Goal: Book appointment/travel/reservation

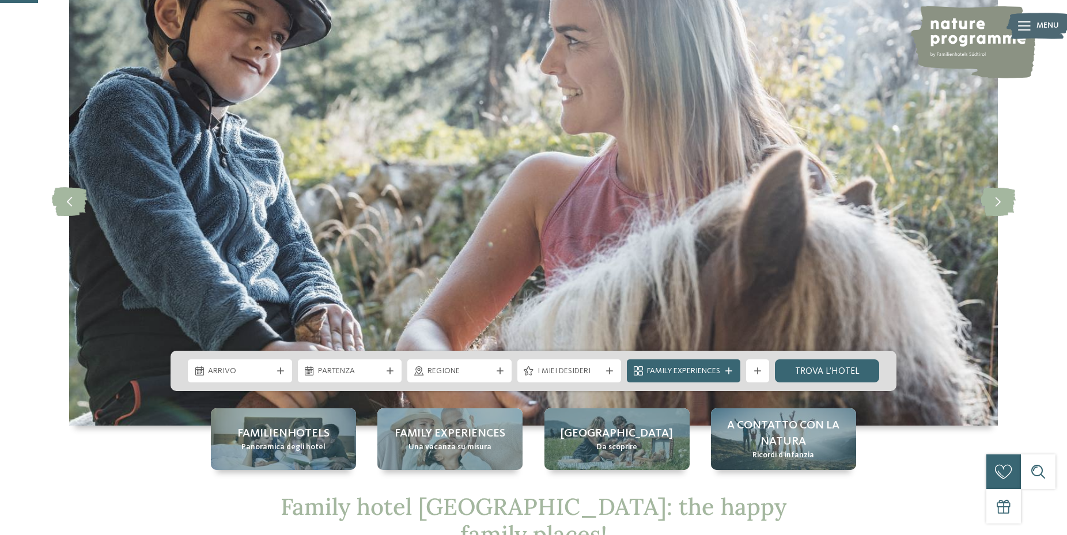
scroll to position [176, 0]
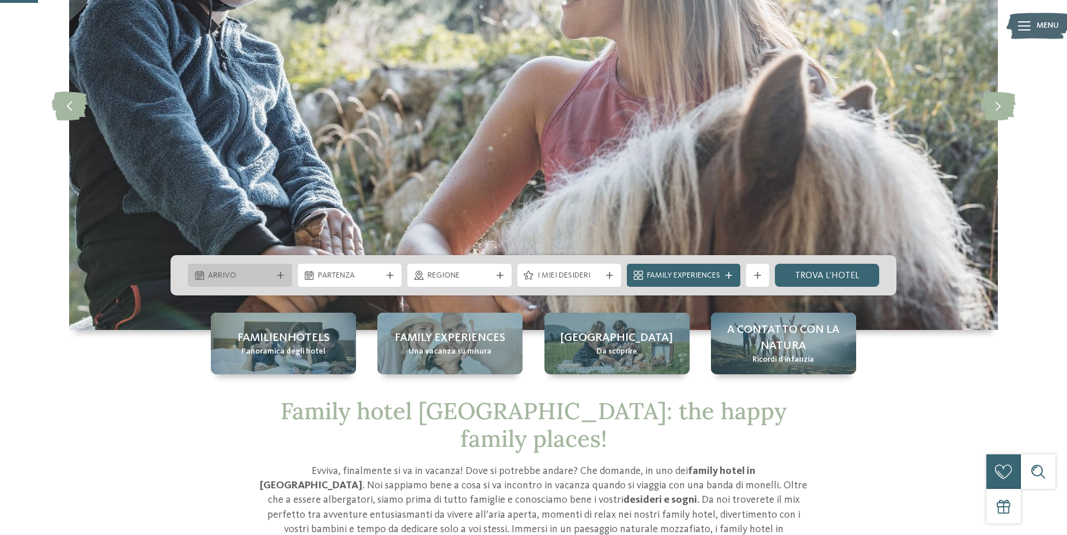
click at [266, 274] on span "Arrivo" at bounding box center [240, 276] width 64 height 12
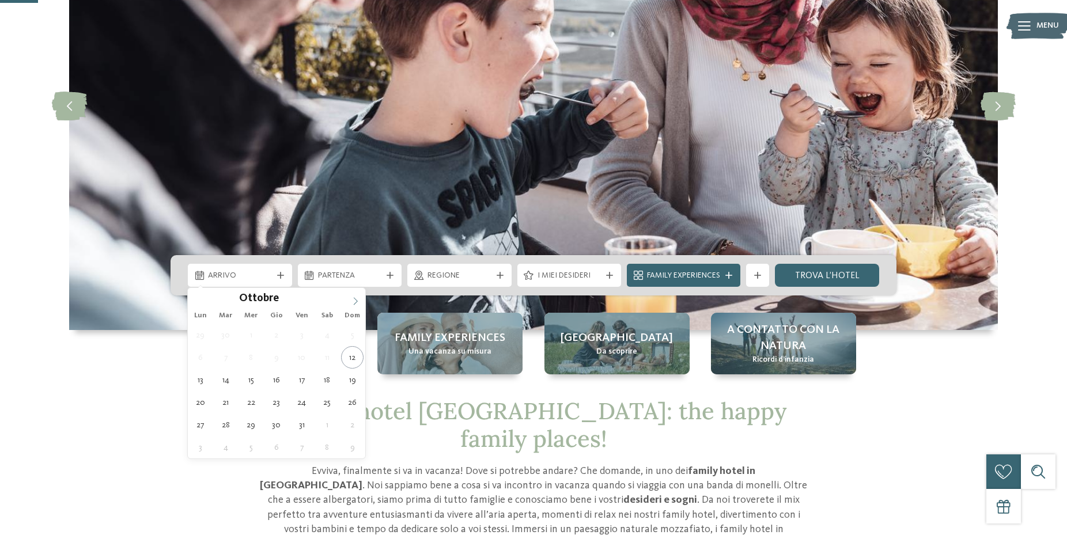
click at [356, 300] on icon at bounding box center [356, 300] width 4 height 7
type div "14.11.2025"
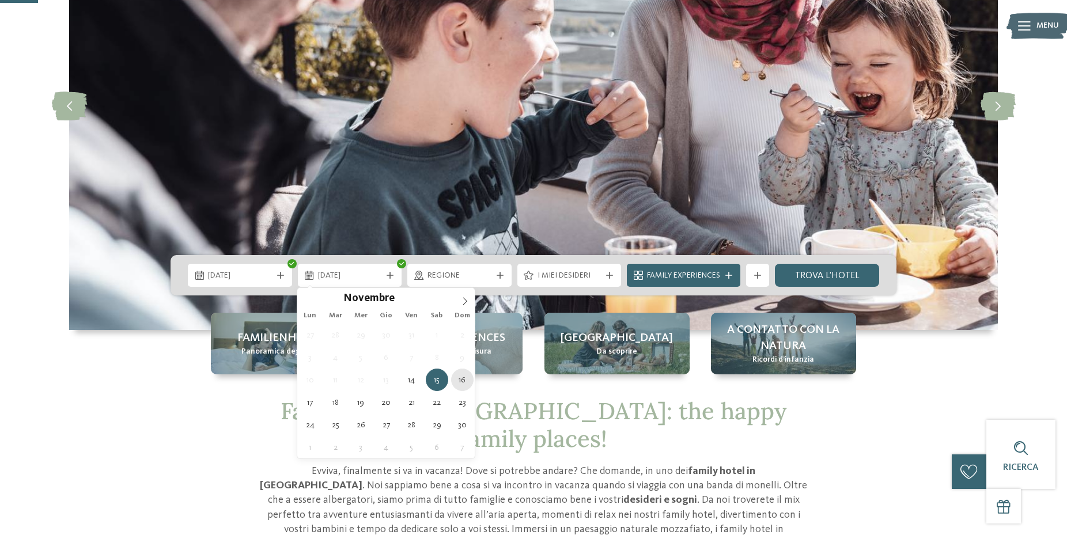
type div "16.11.2025"
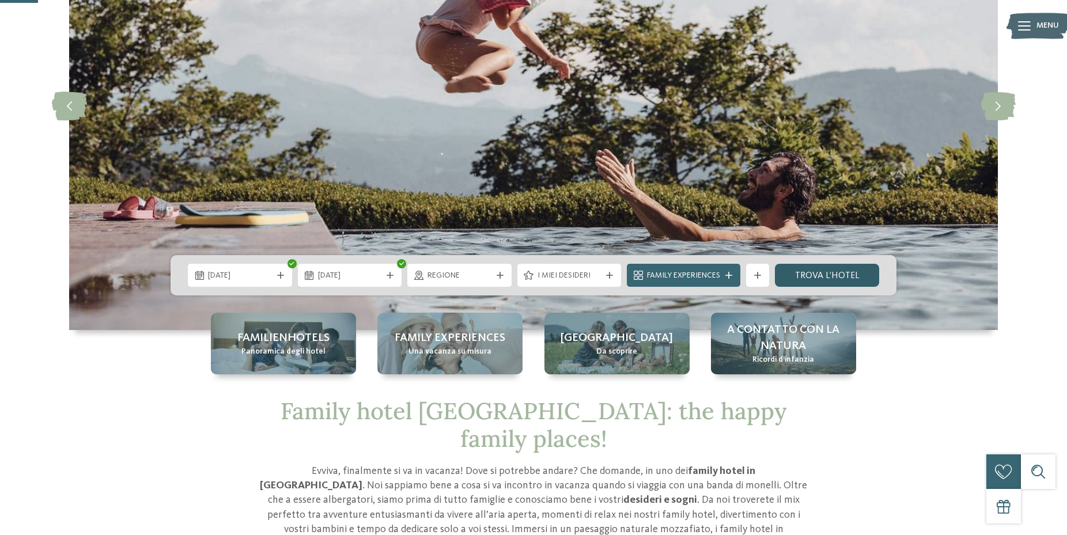
click at [837, 274] on link "trova l’hotel" at bounding box center [827, 275] width 104 height 23
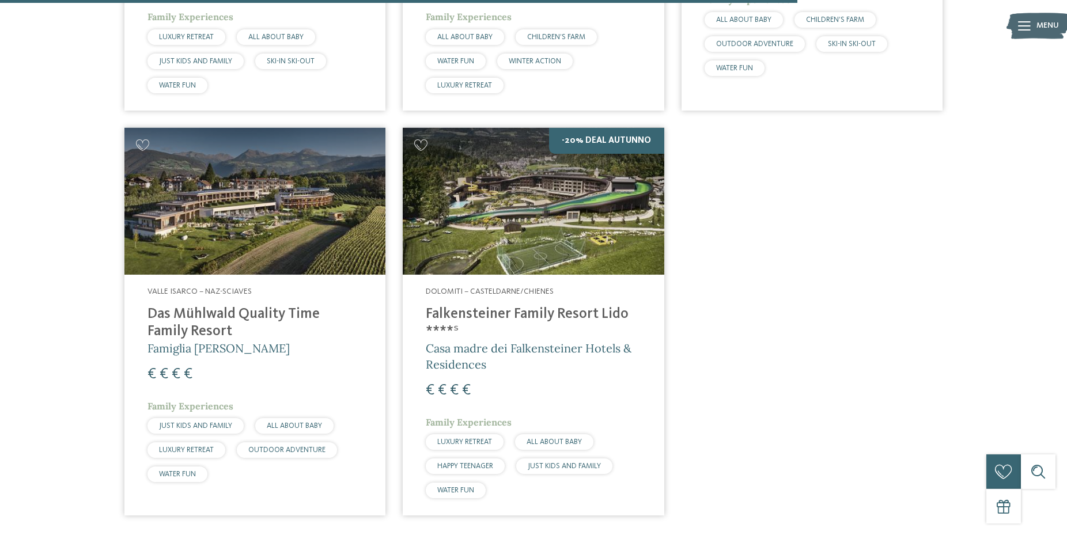
scroll to position [672, 0]
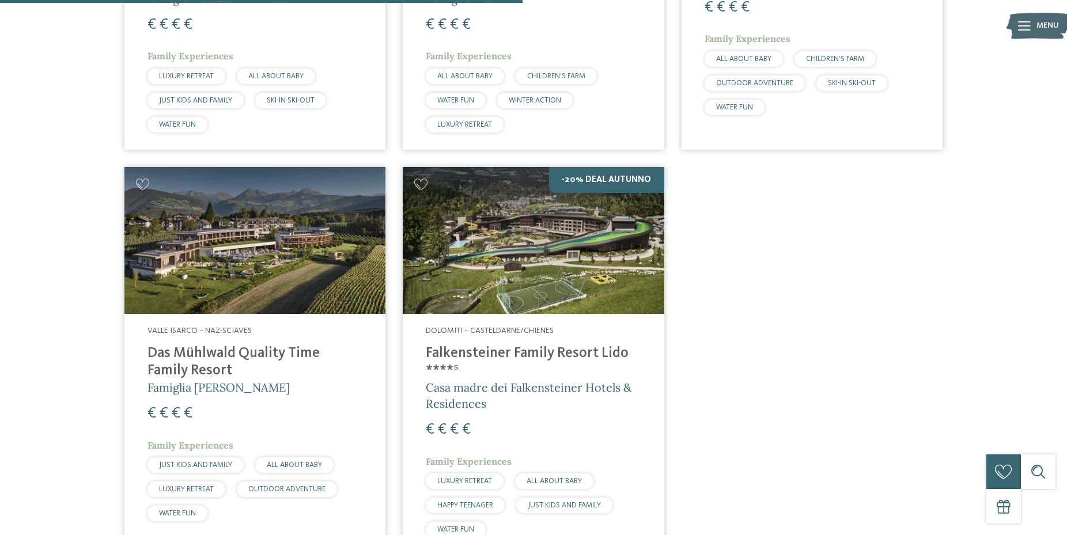
click at [537, 277] on img at bounding box center [533, 240] width 261 height 147
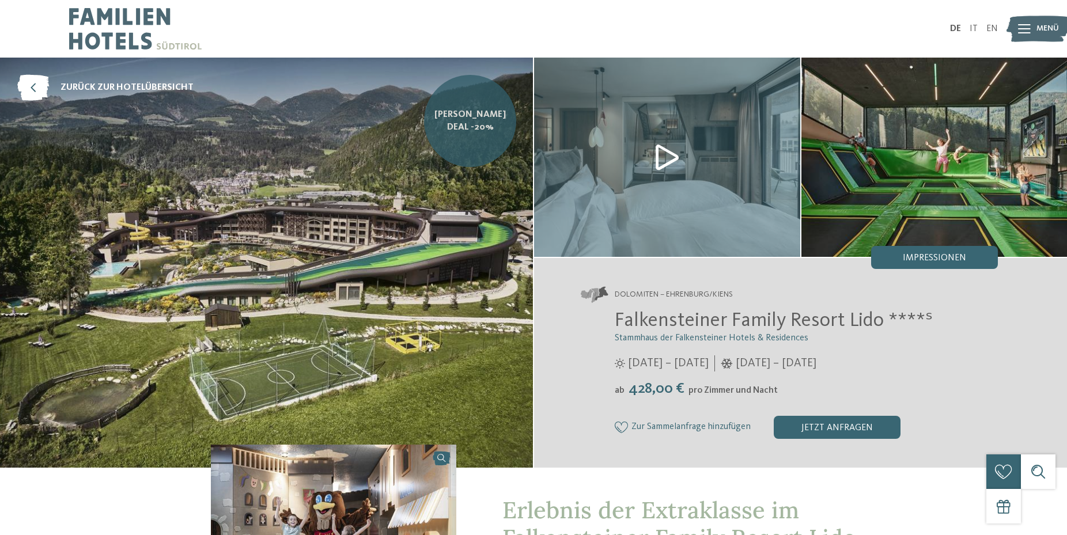
click at [464, 130] on span "[PERSON_NAME] Deal -20%" at bounding box center [470, 121] width 75 height 26
